Goal: Information Seeking & Learning: Understand process/instructions

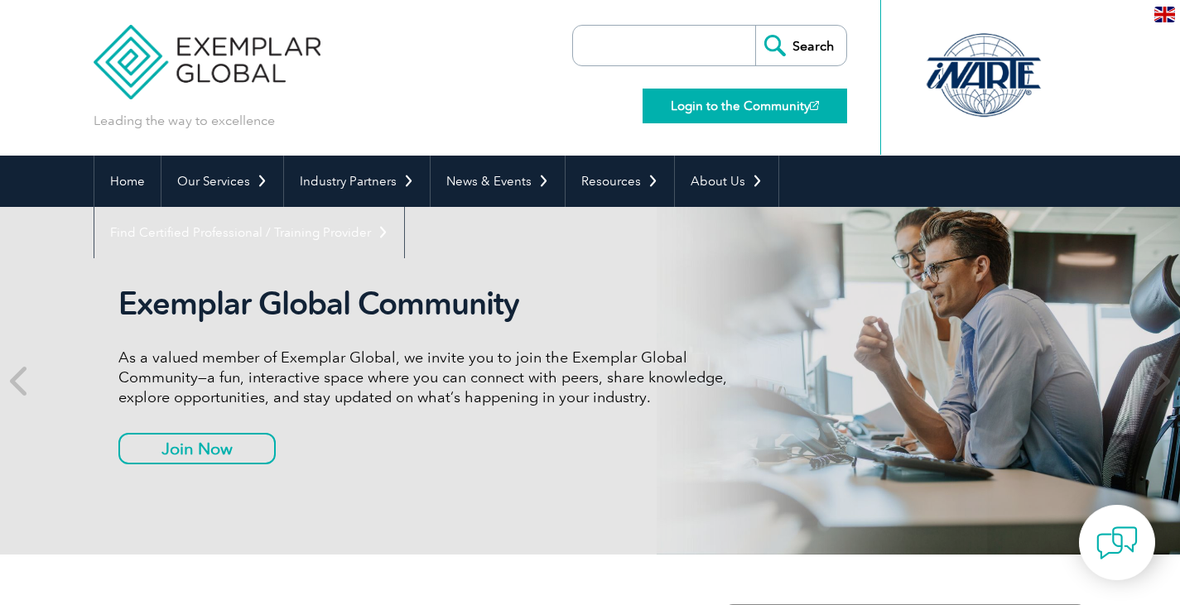
click at [681, 116] on link "Login to the Community" at bounding box center [745, 106] width 205 height 35
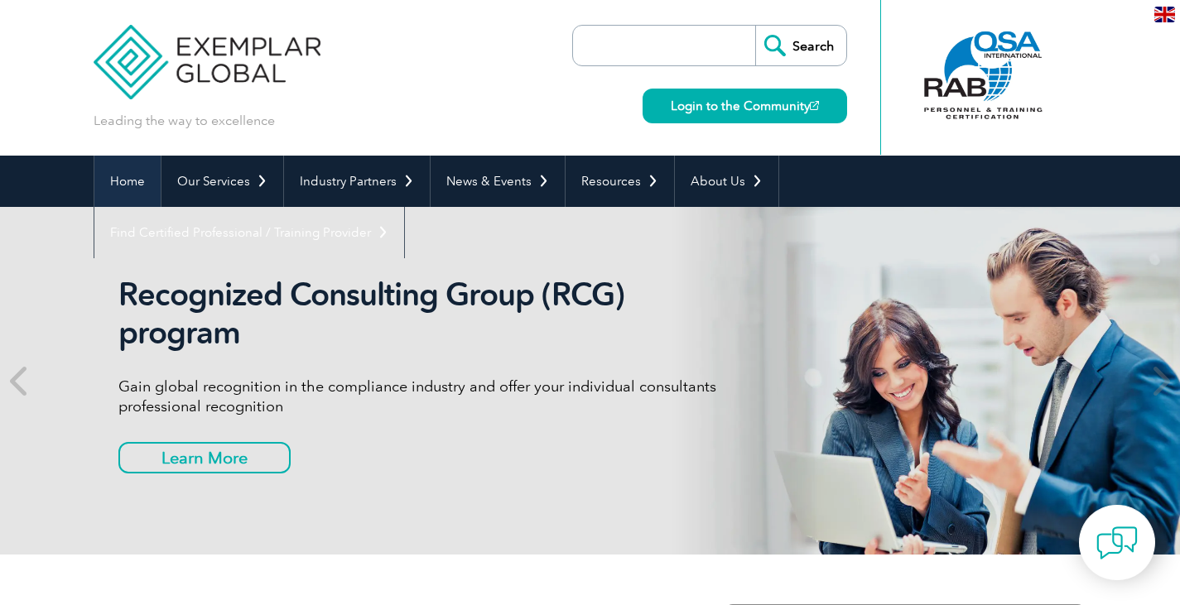
click at [114, 190] on link "Home" at bounding box center [127, 181] width 66 height 51
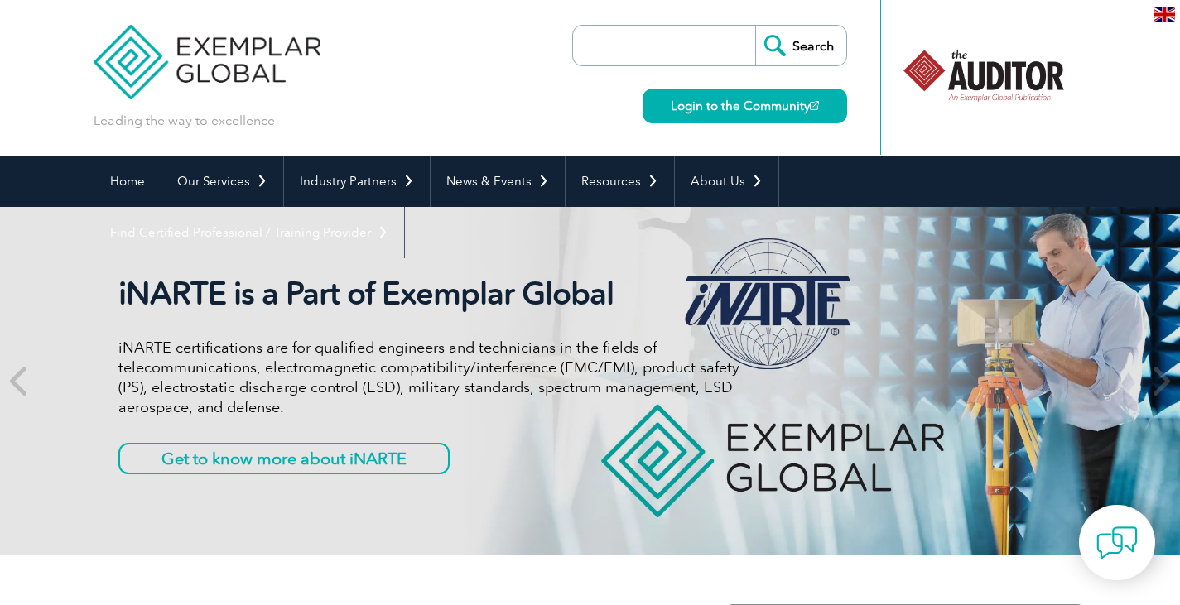
click at [713, 52] on input "search" at bounding box center [668, 46] width 174 height 40
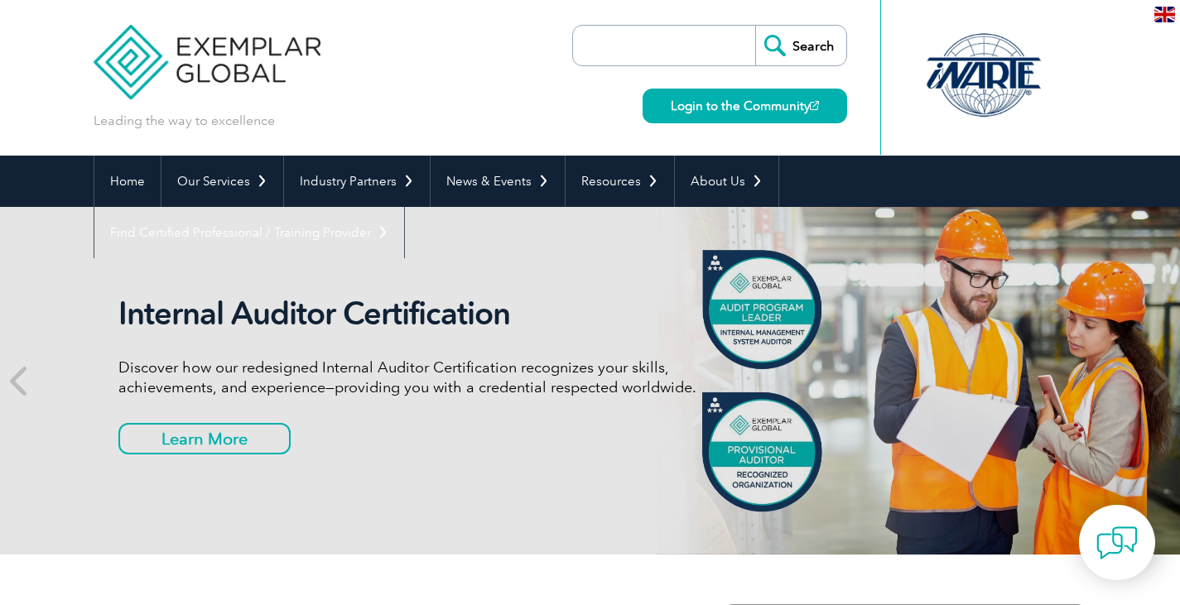
type input "SQF Professional update"
click at [808, 36] on input "Search" at bounding box center [800, 46] width 91 height 40
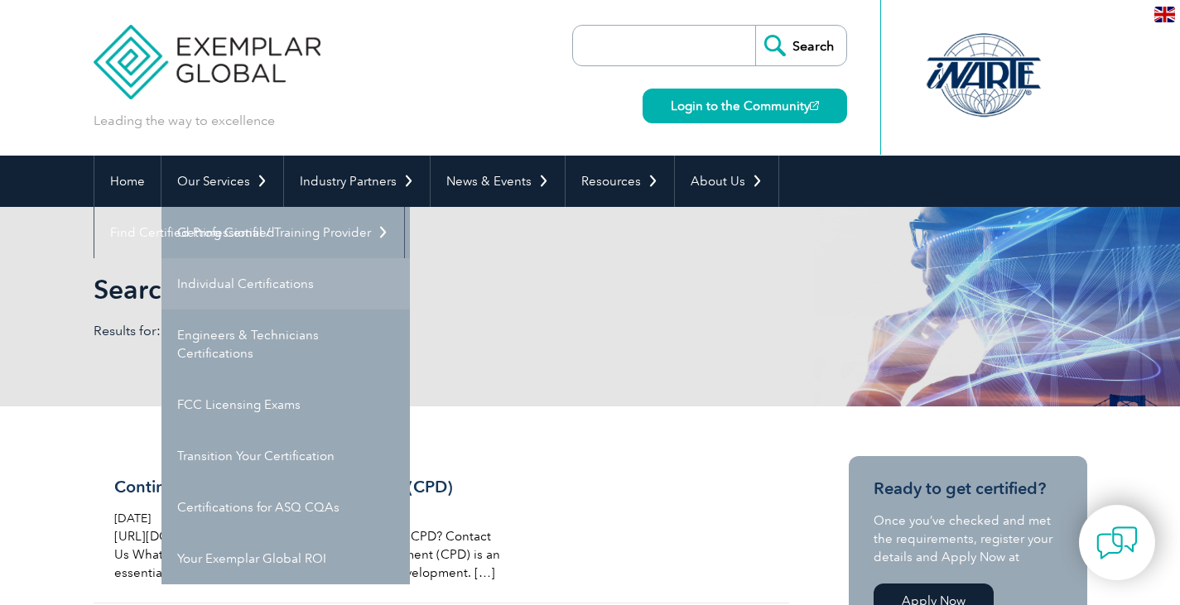
click at [232, 282] on link "Individual Certifications" at bounding box center [286, 283] width 248 height 51
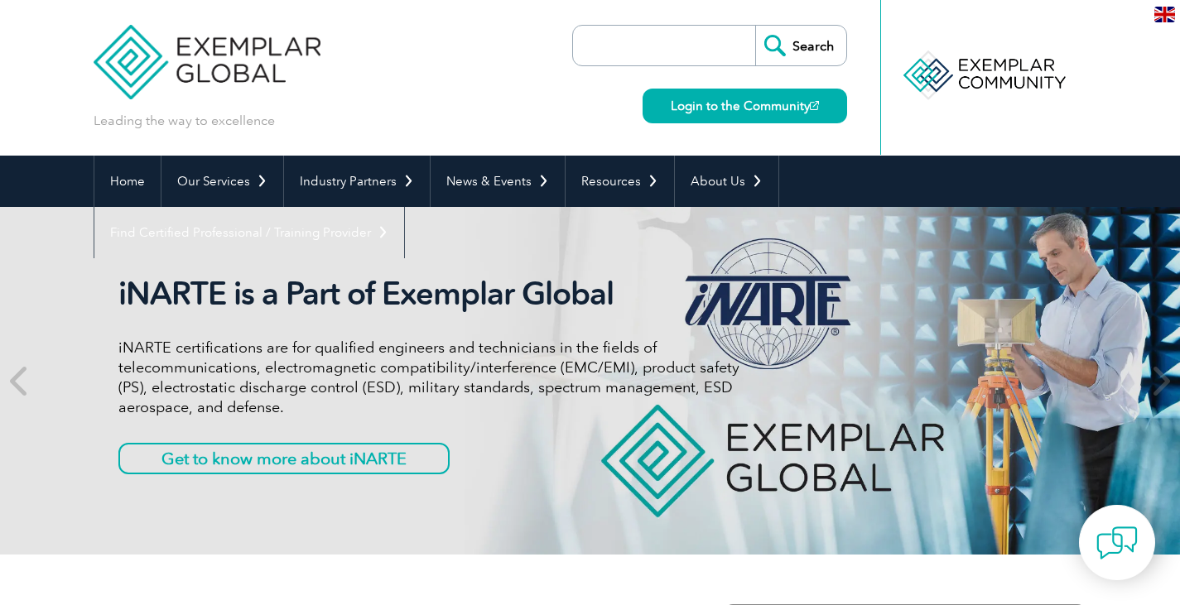
click at [1166, 18] on img at bounding box center [1165, 15] width 21 height 16
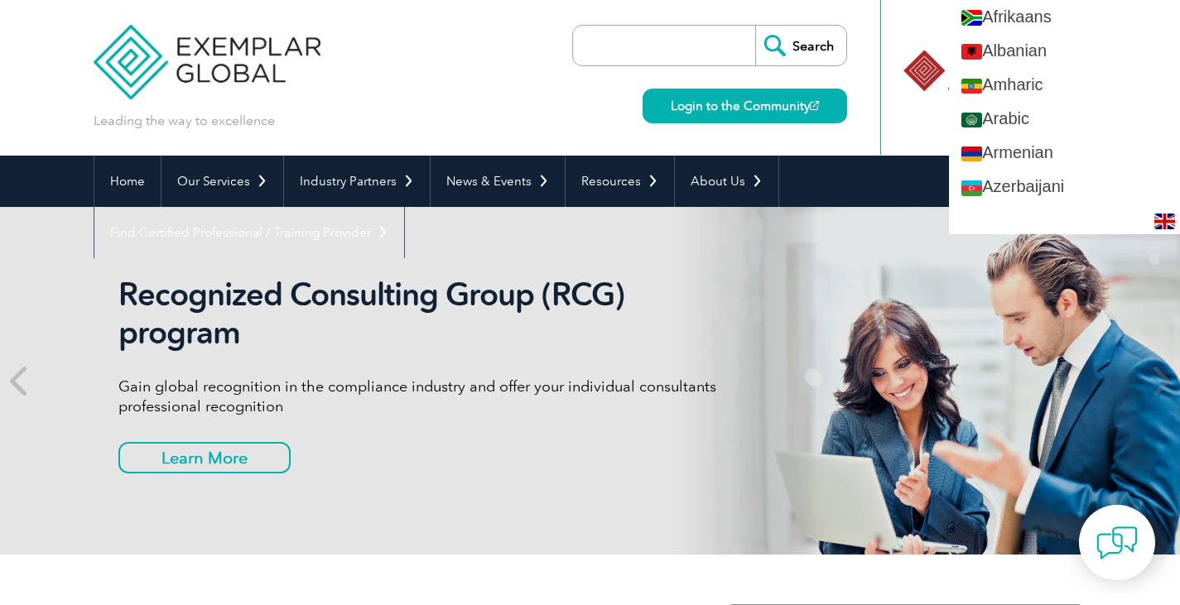
click at [436, 84] on div "Leading the way to excellence Search Login to the Community ▼" at bounding box center [591, 78] width 994 height 156
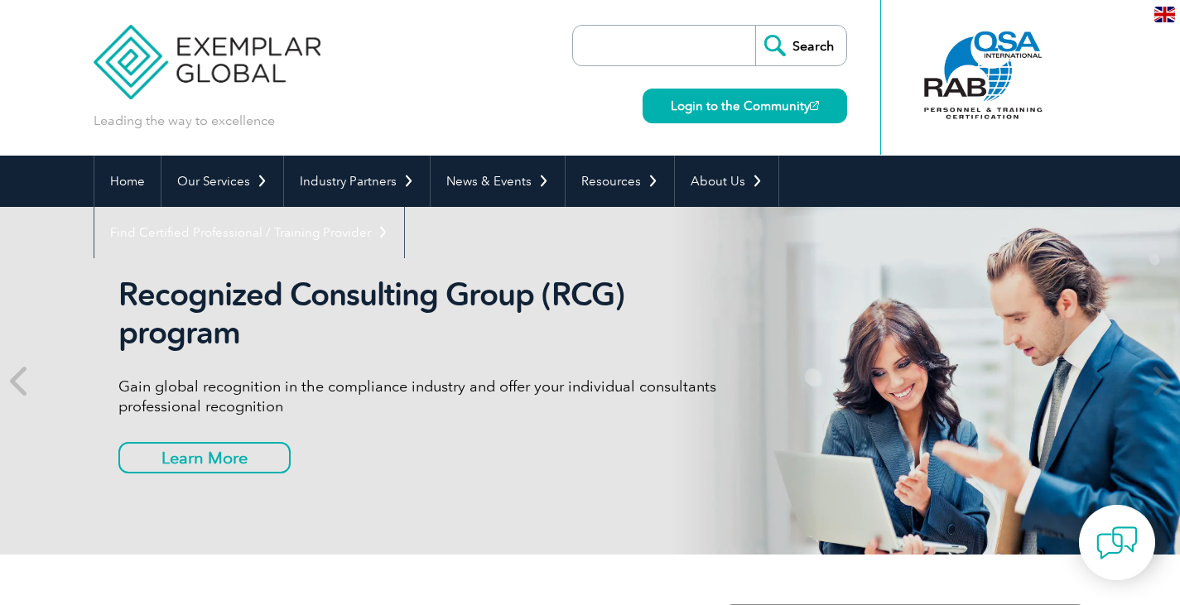
click at [706, 48] on input "search" at bounding box center [668, 46] width 174 height 40
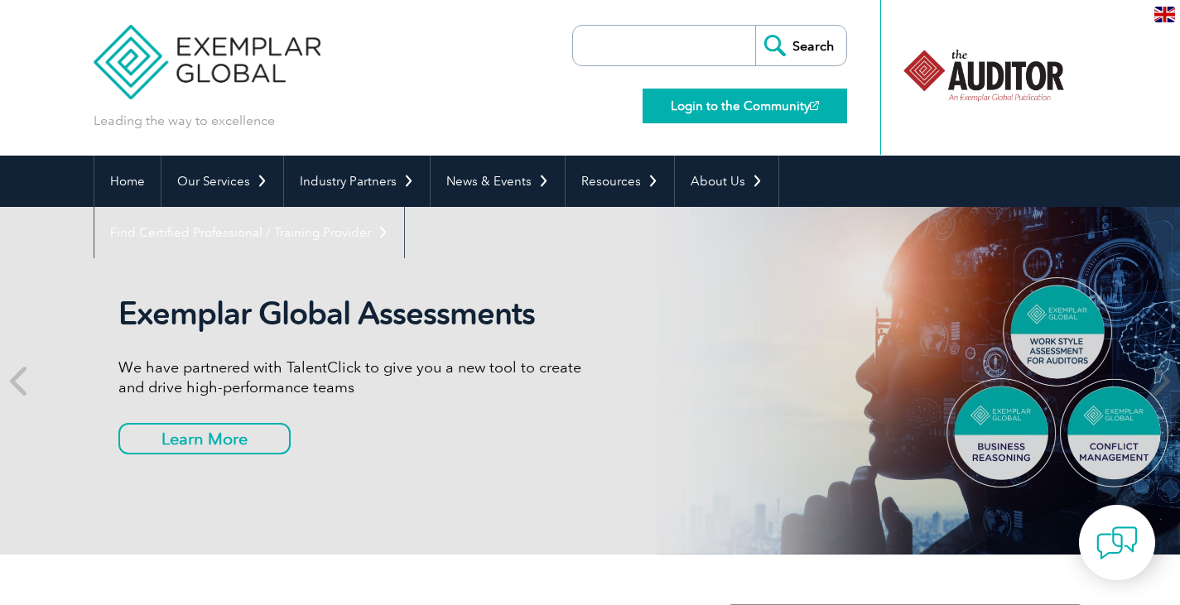
click at [828, 107] on link "Login to the Community" at bounding box center [745, 106] width 205 height 35
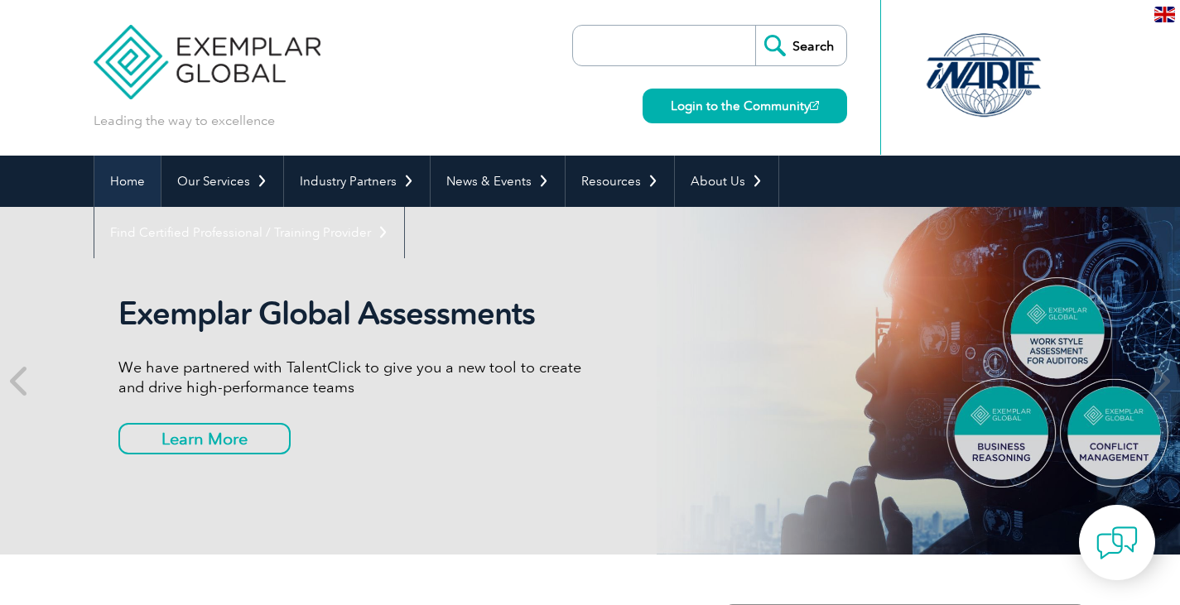
click at [133, 182] on link "Home" at bounding box center [127, 181] width 66 height 51
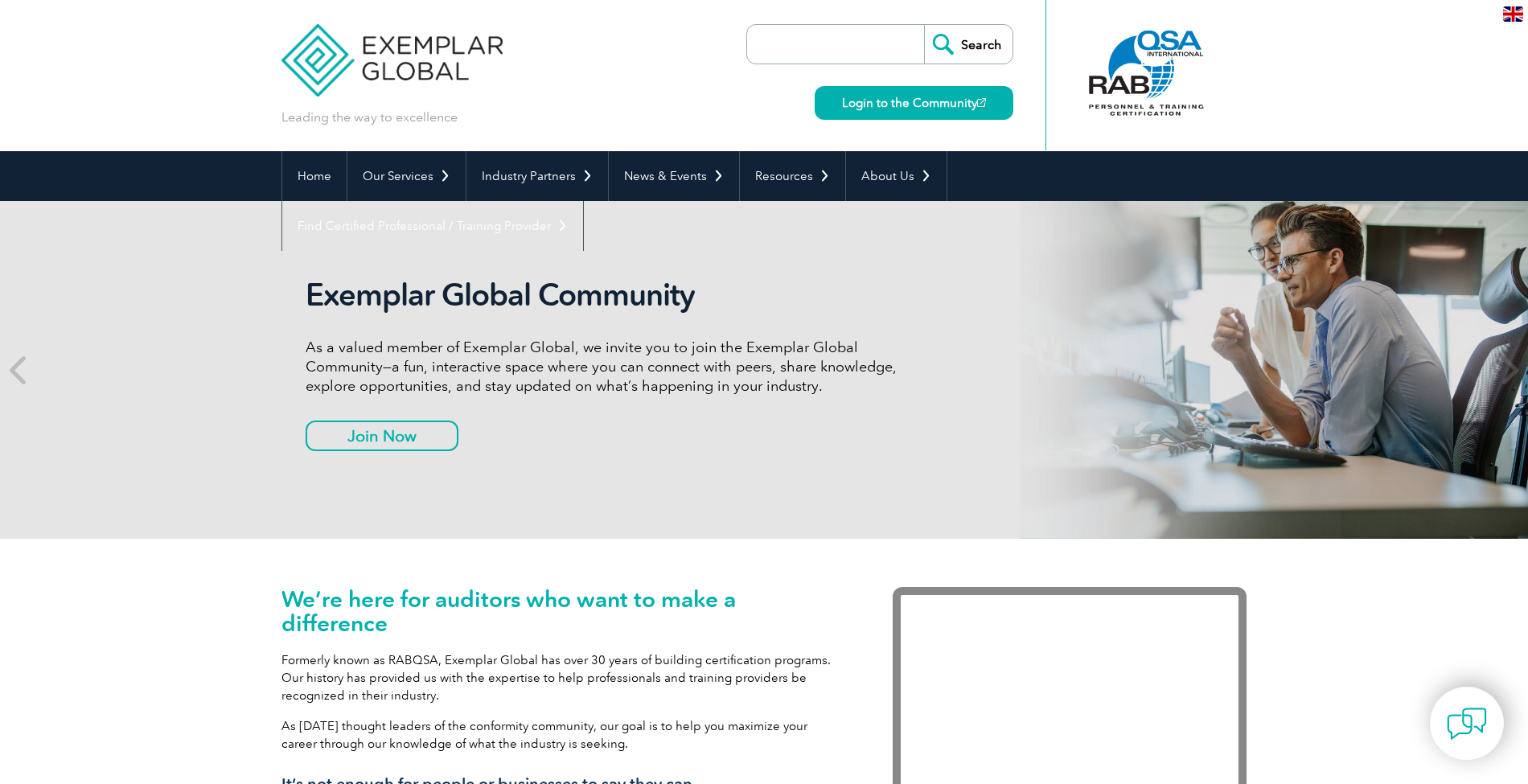
drag, startPoint x: 1135, startPoint y: 2, endPoint x: 176, endPoint y: 76, distance: 961.9
click at [176, 76] on header "Leading the way to excellence Search Login to the Community ▼" at bounding box center [764, 76] width 1528 height 151
click at [1145, 411] on span at bounding box center [1508, 370] width 40 height 338
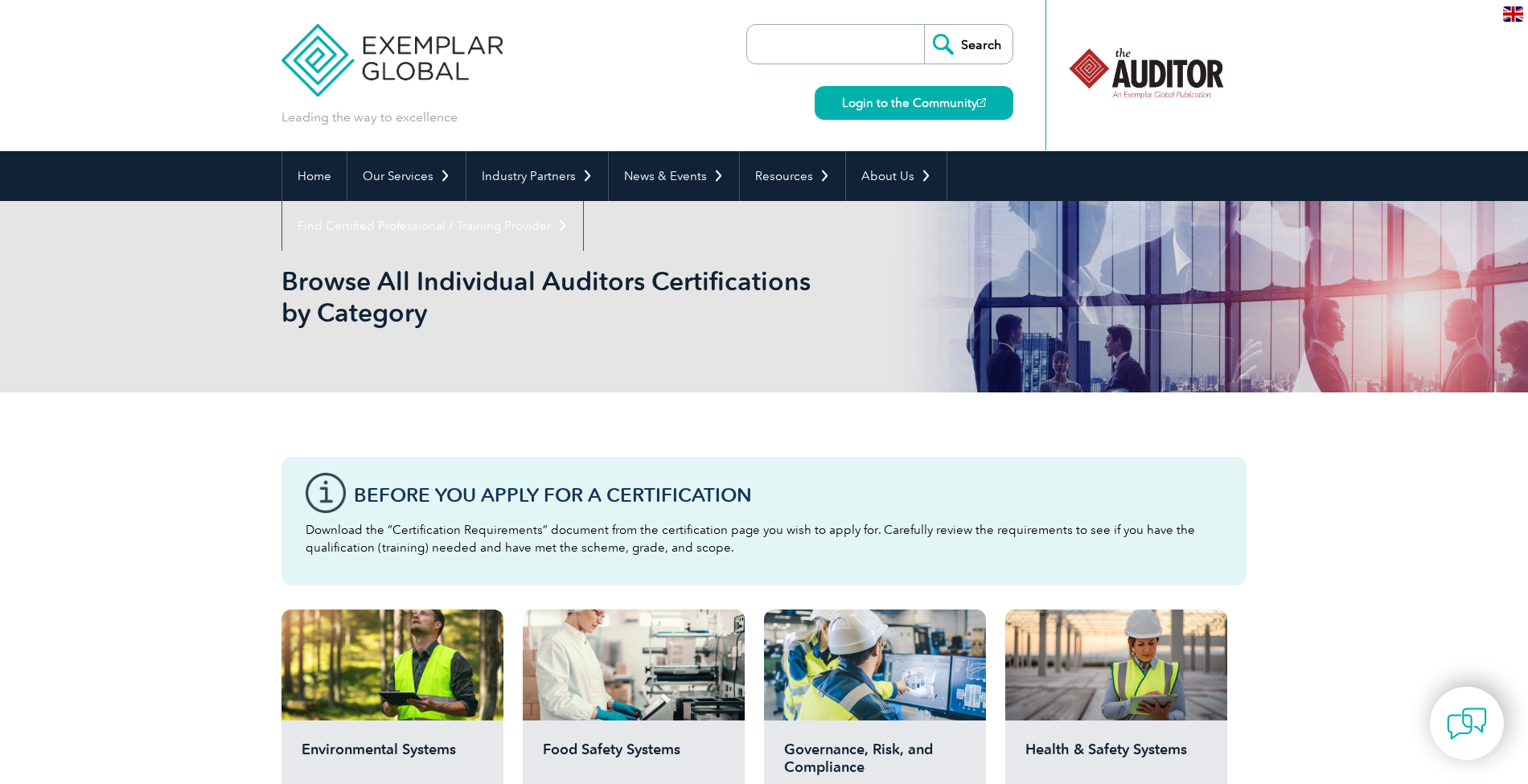
click at [793, 47] on input "search" at bounding box center [840, 45] width 169 height 39
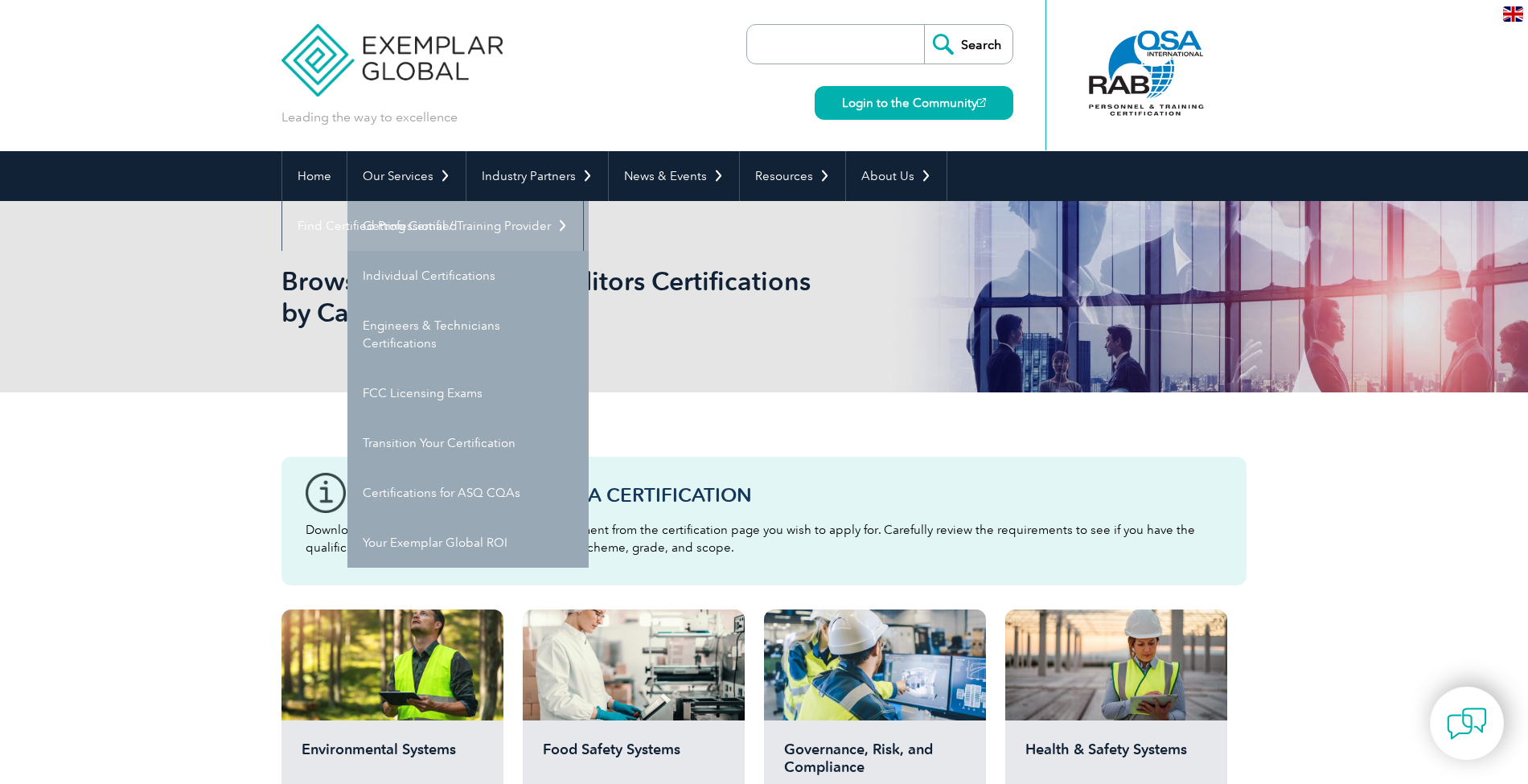
click at [412, 225] on link "Getting Certified" at bounding box center [468, 225] width 241 height 49
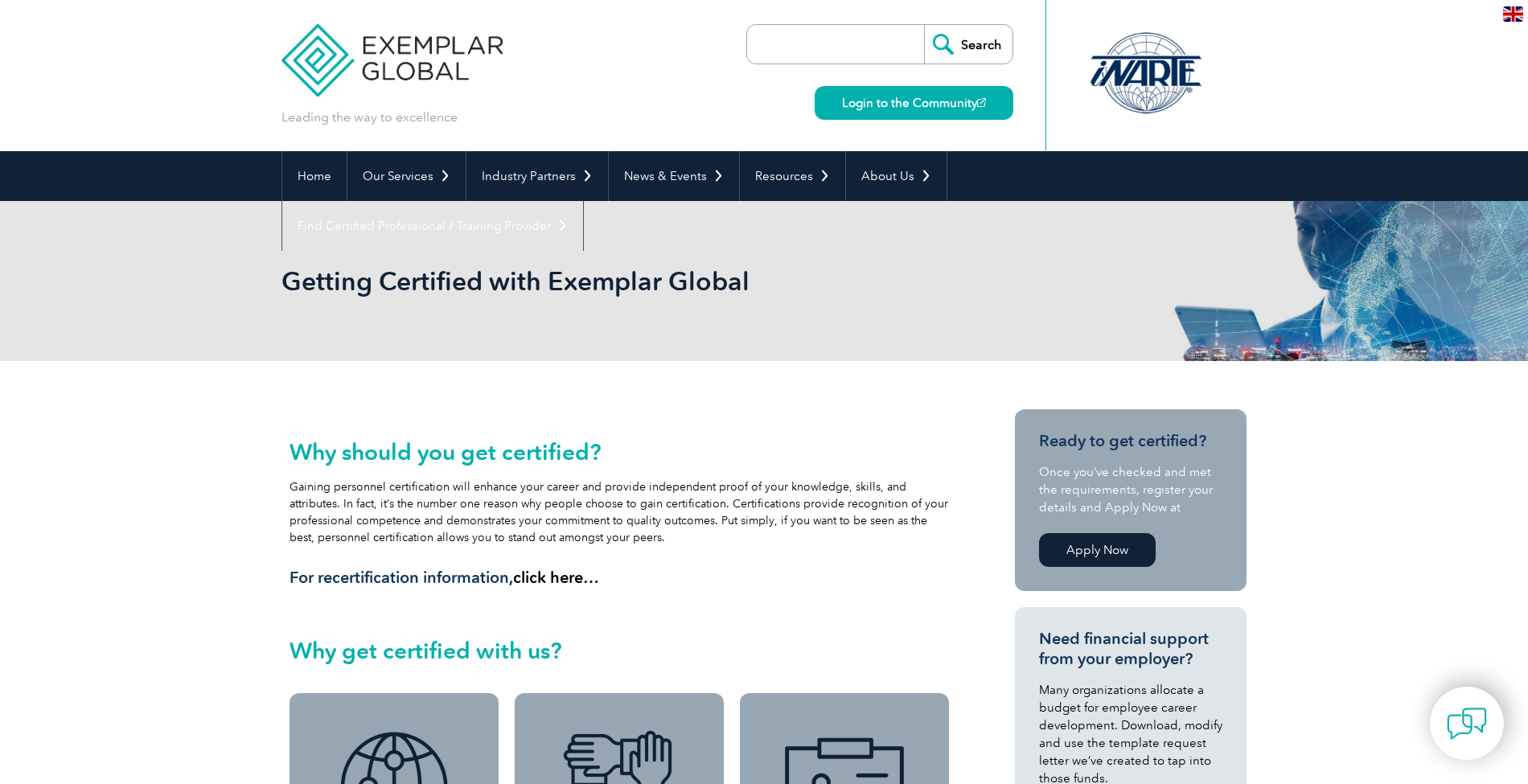
click at [942, 42] on input "Search" at bounding box center [968, 45] width 88 height 39
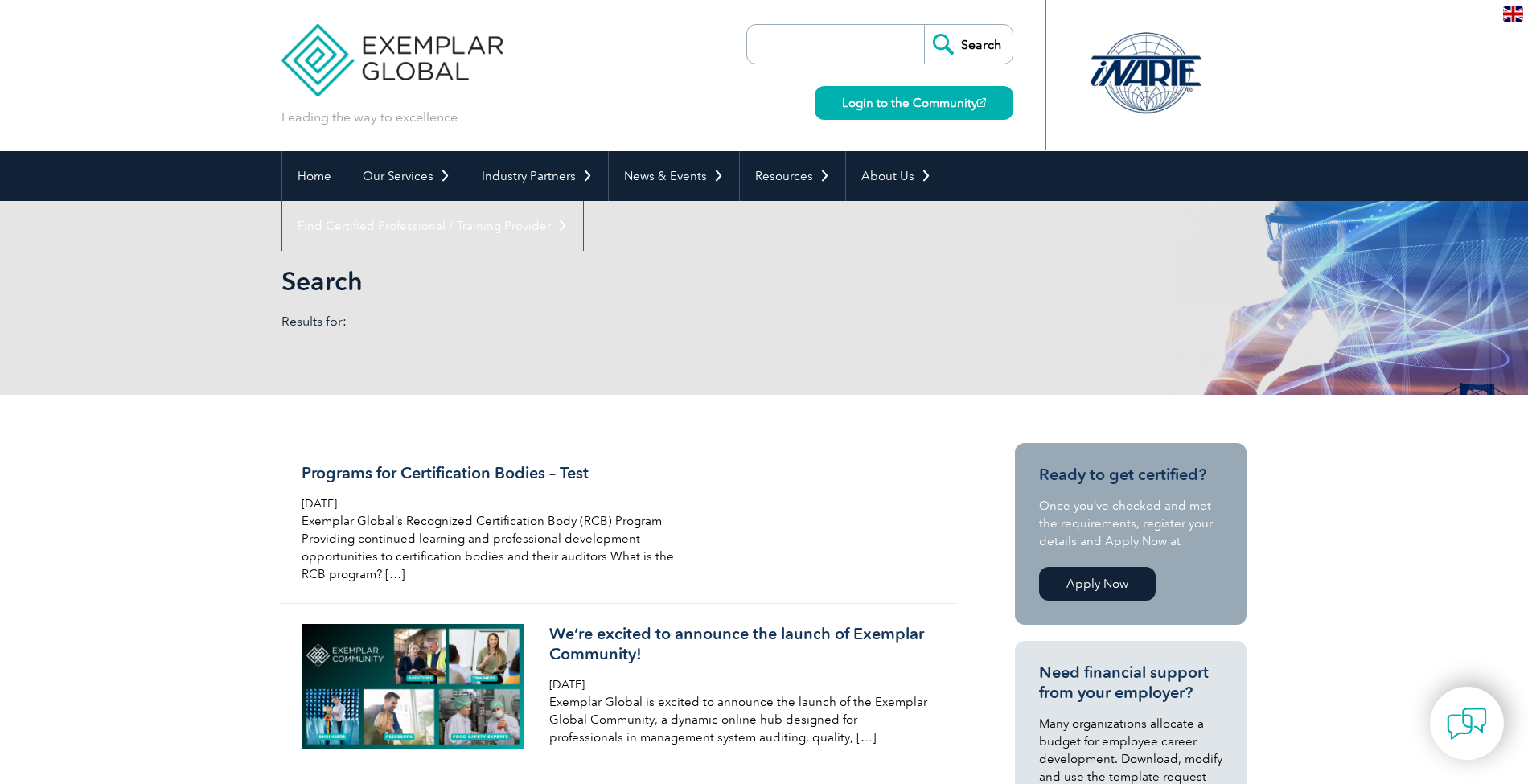
click at [883, 40] on input "search" at bounding box center [840, 45] width 169 height 39
type input "login"
click at [924, 25] on input "Search" at bounding box center [968, 45] width 88 height 39
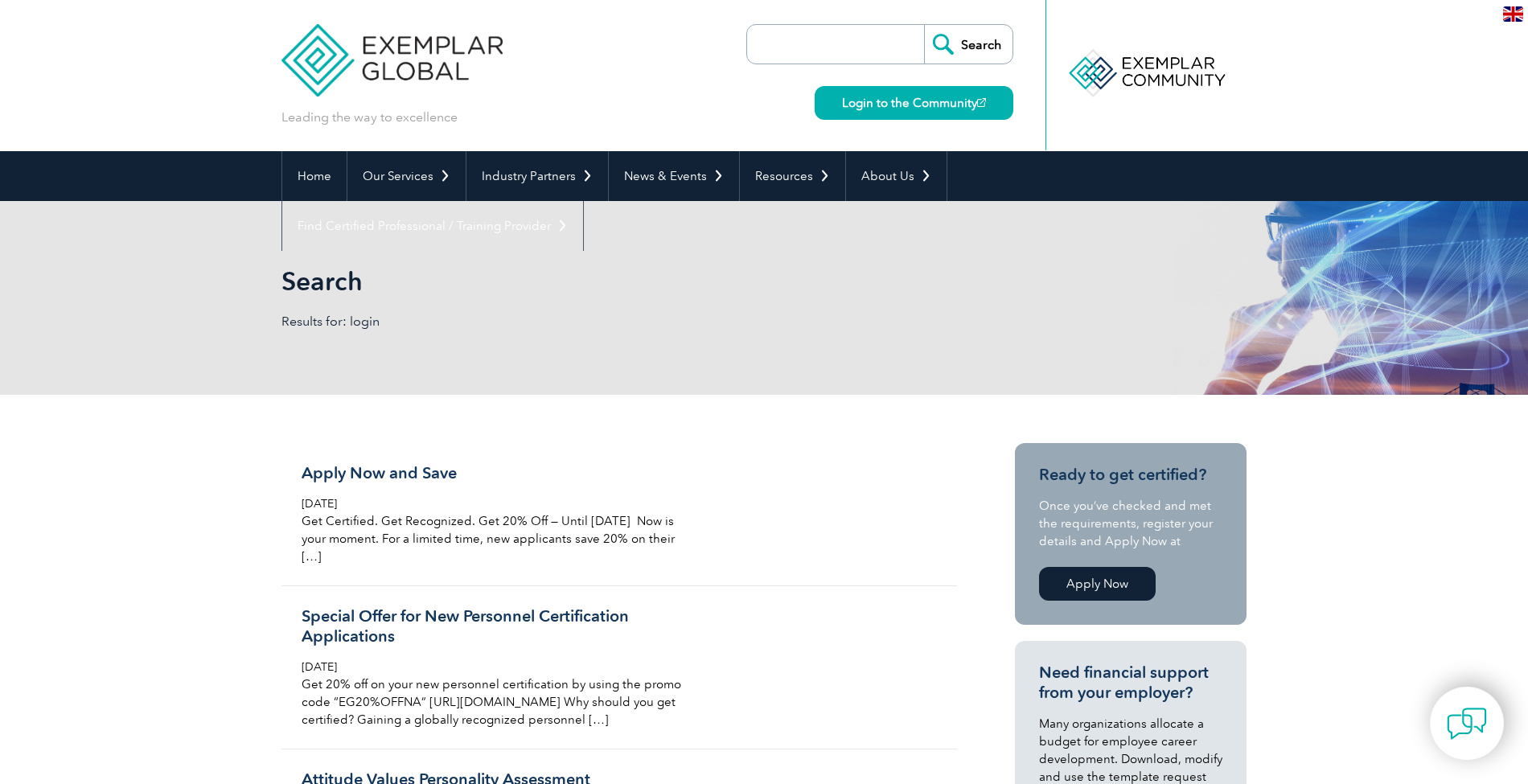
click at [1095, 587] on link "Apply Now" at bounding box center [1097, 583] width 116 height 34
